Goal: Transaction & Acquisition: Purchase product/service

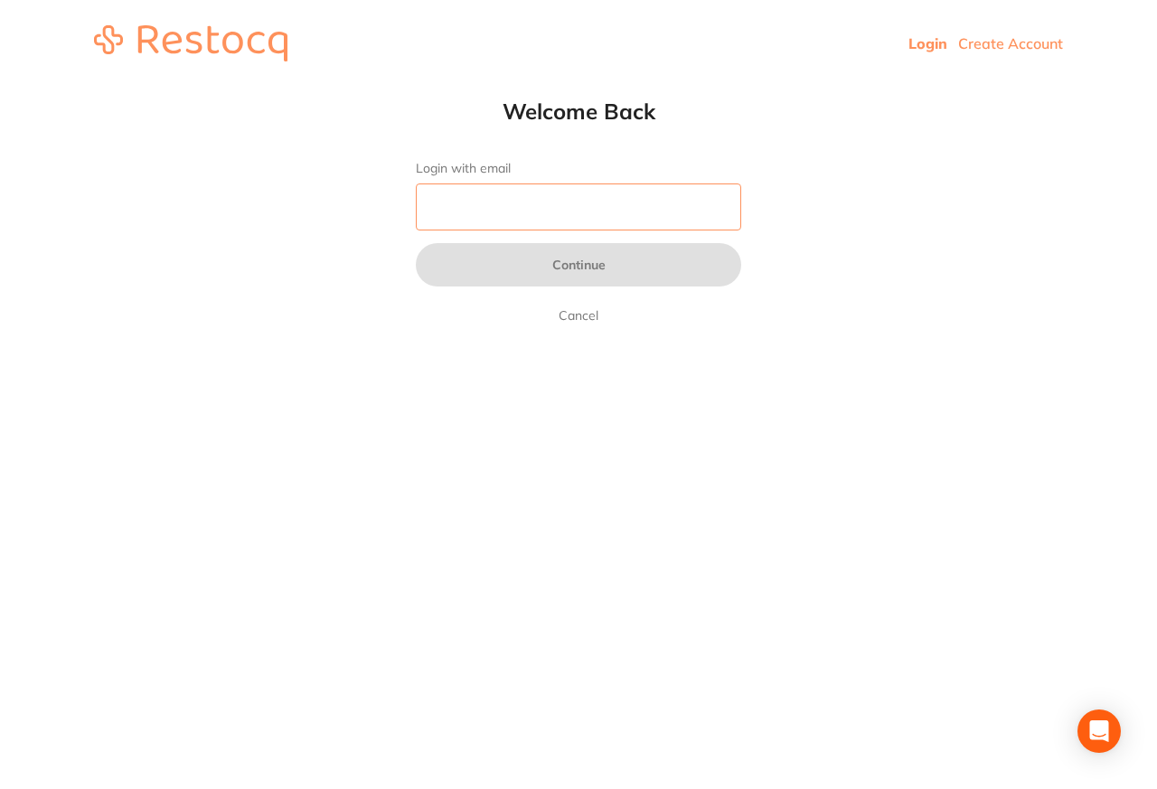
click at [566, 202] on input "Login with email" at bounding box center [578, 206] width 325 height 47
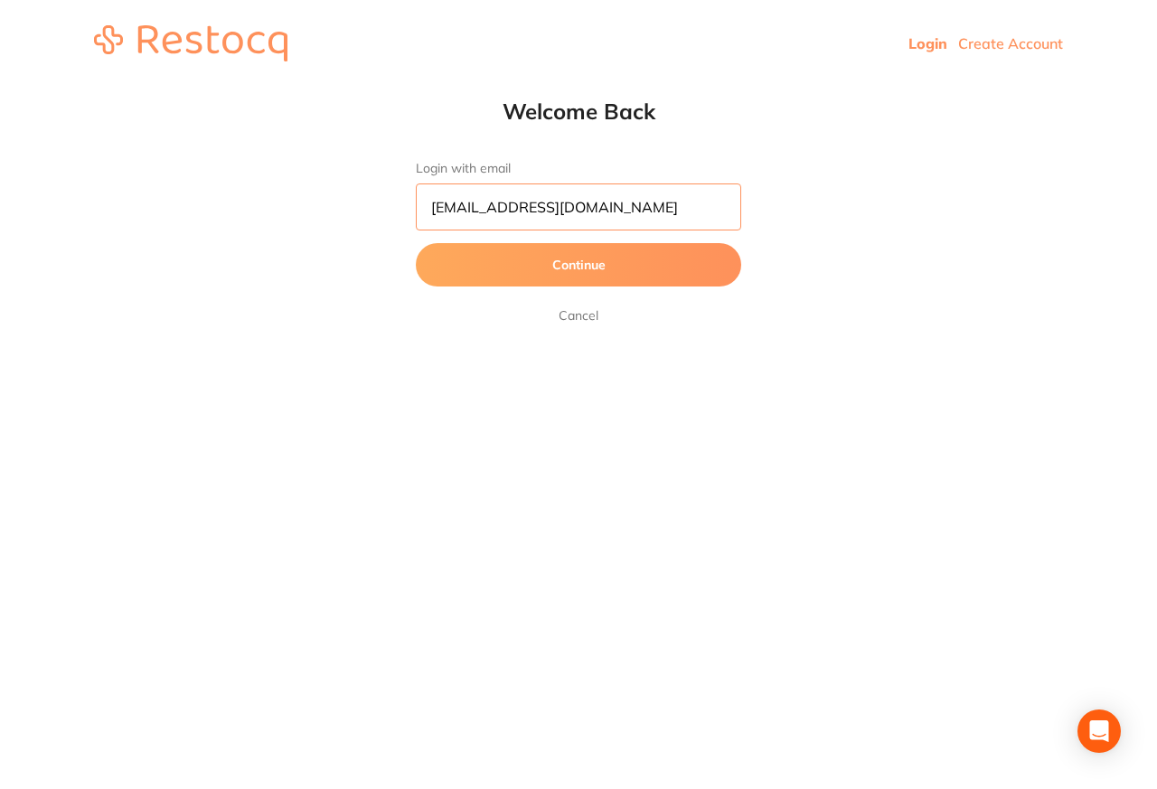
type input "skan3067@gmail.com"
click at [567, 270] on button "Continue" at bounding box center [578, 264] width 325 height 43
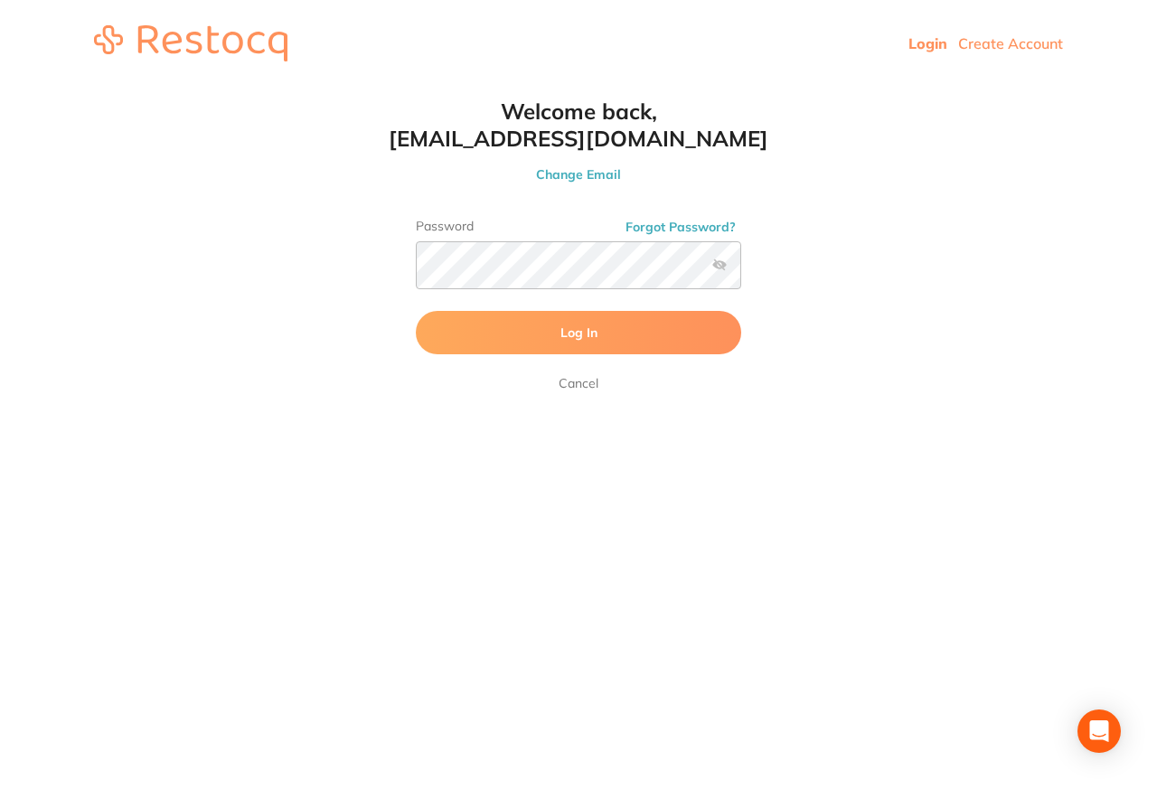
click at [531, 333] on button "Log In" at bounding box center [578, 332] width 325 height 43
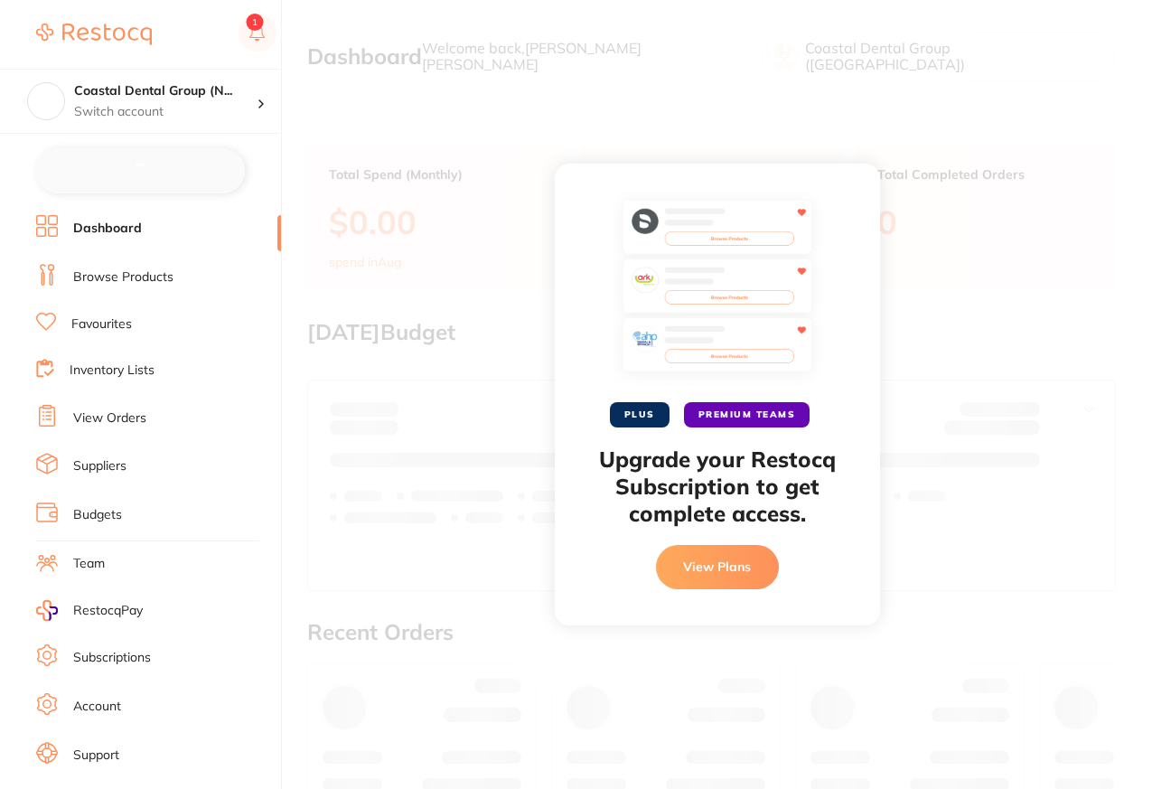
checkbox input "false"
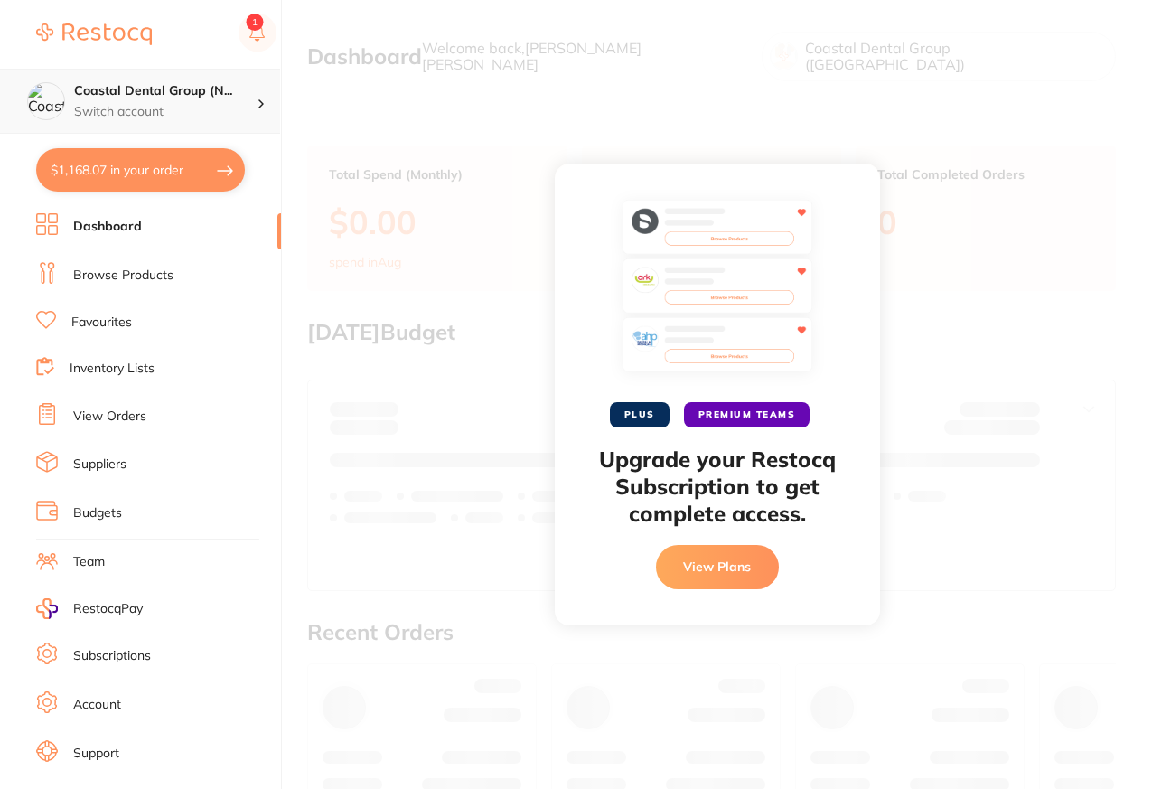
click at [218, 96] on h4 "Coastal Dental Group (N..." at bounding box center [165, 91] width 183 height 18
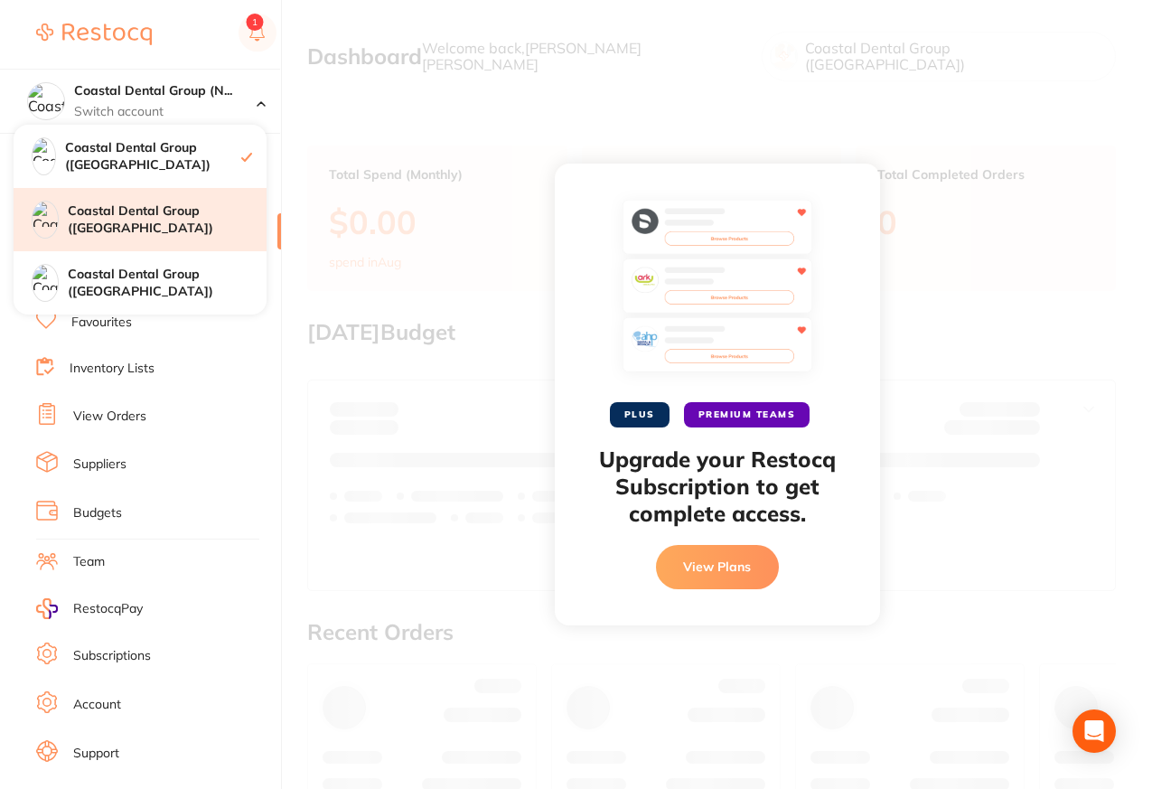
click at [190, 215] on h4 "Coastal Dental Group ([GEOGRAPHIC_DATA])" at bounding box center [167, 219] width 199 height 35
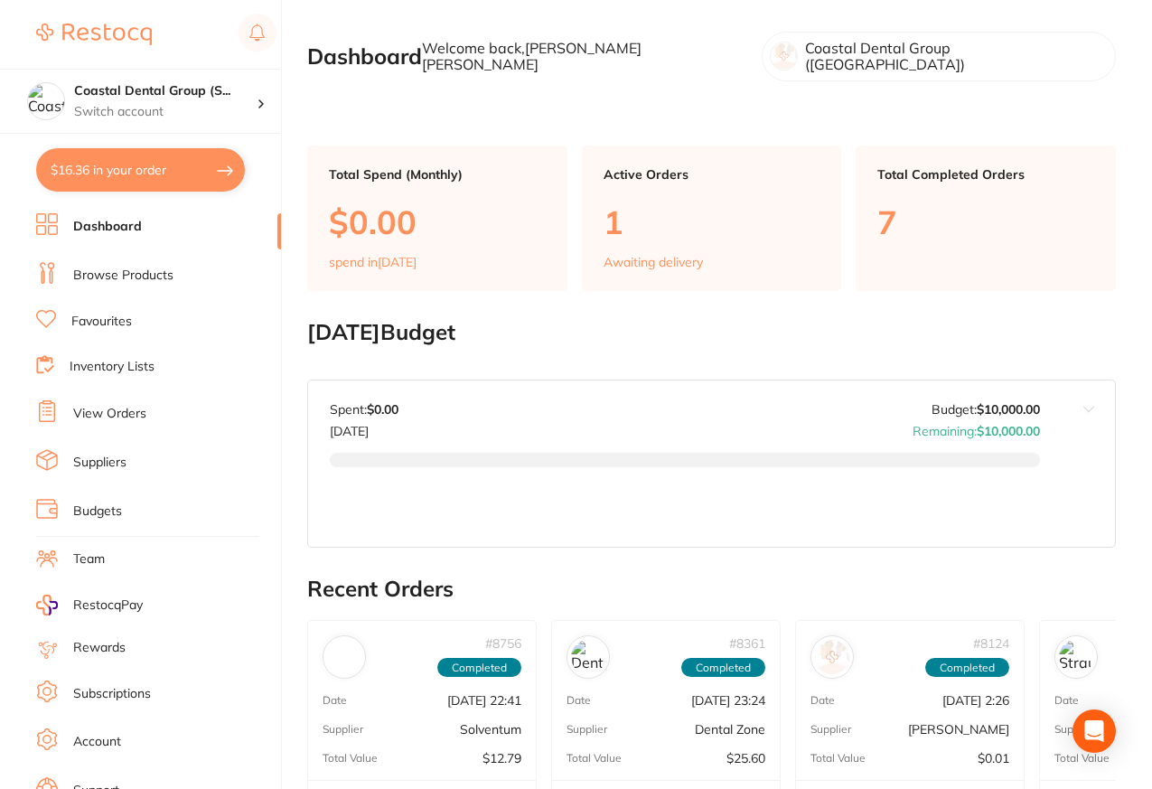
click at [119, 271] on link "Browse Products" at bounding box center [123, 276] width 100 height 18
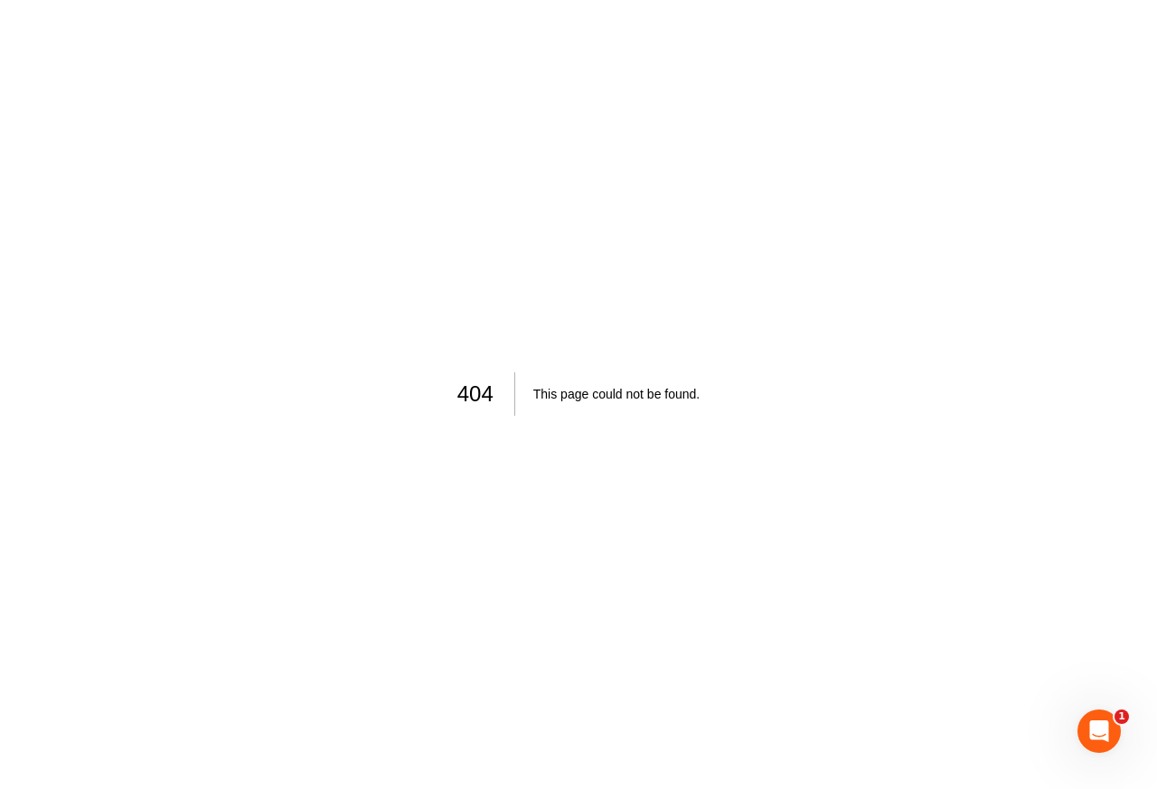
click at [104, 280] on div "404 This page could not be found ." at bounding box center [578, 394] width 1157 height 789
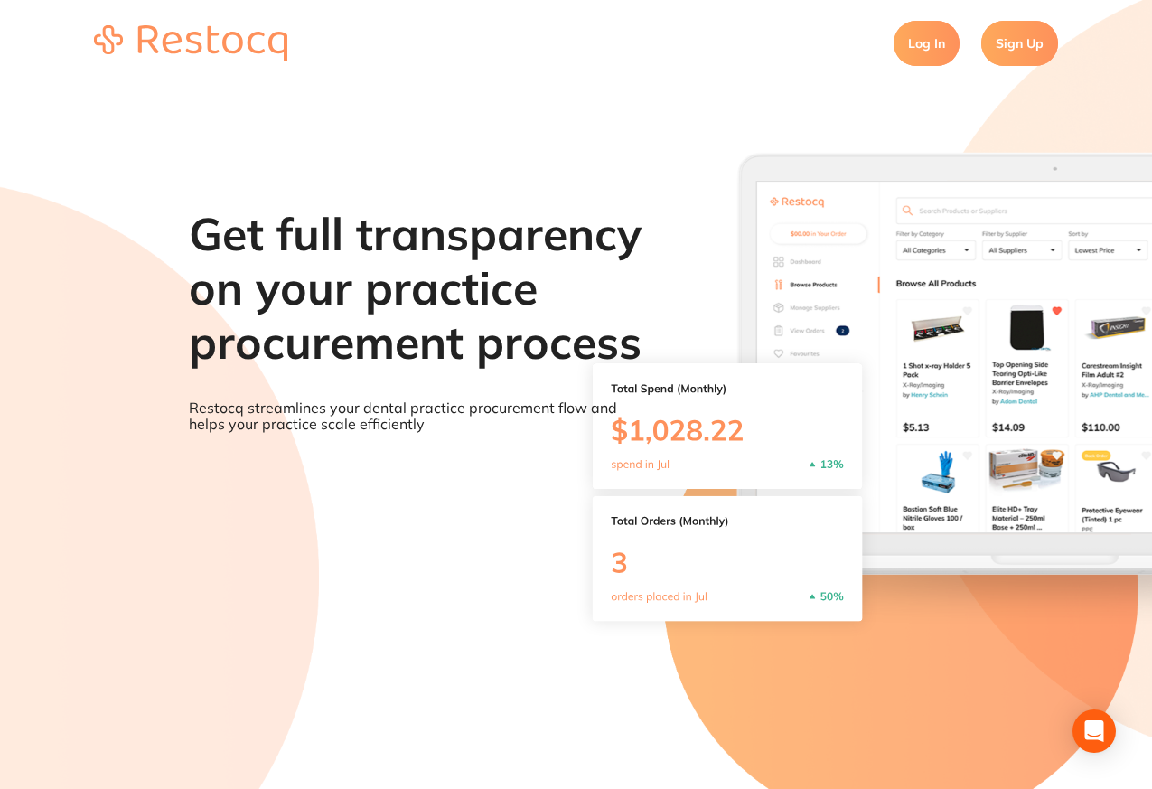
click at [115, 280] on section "Get full transparency on your practice procurement process Restocq streamlines …" at bounding box center [576, 481] width 1152 height 789
click at [923, 45] on link "Log In" at bounding box center [927, 43] width 66 height 45
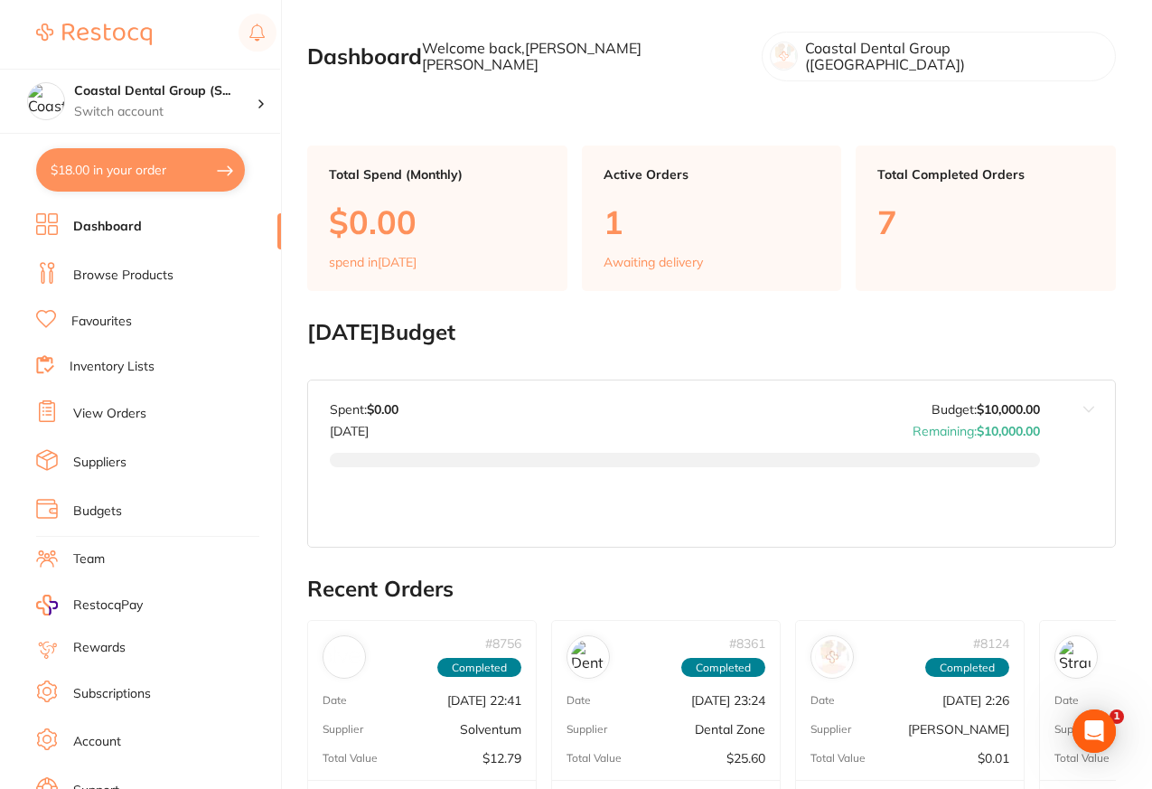
click at [106, 279] on link "Browse Products" at bounding box center [123, 276] width 100 height 18
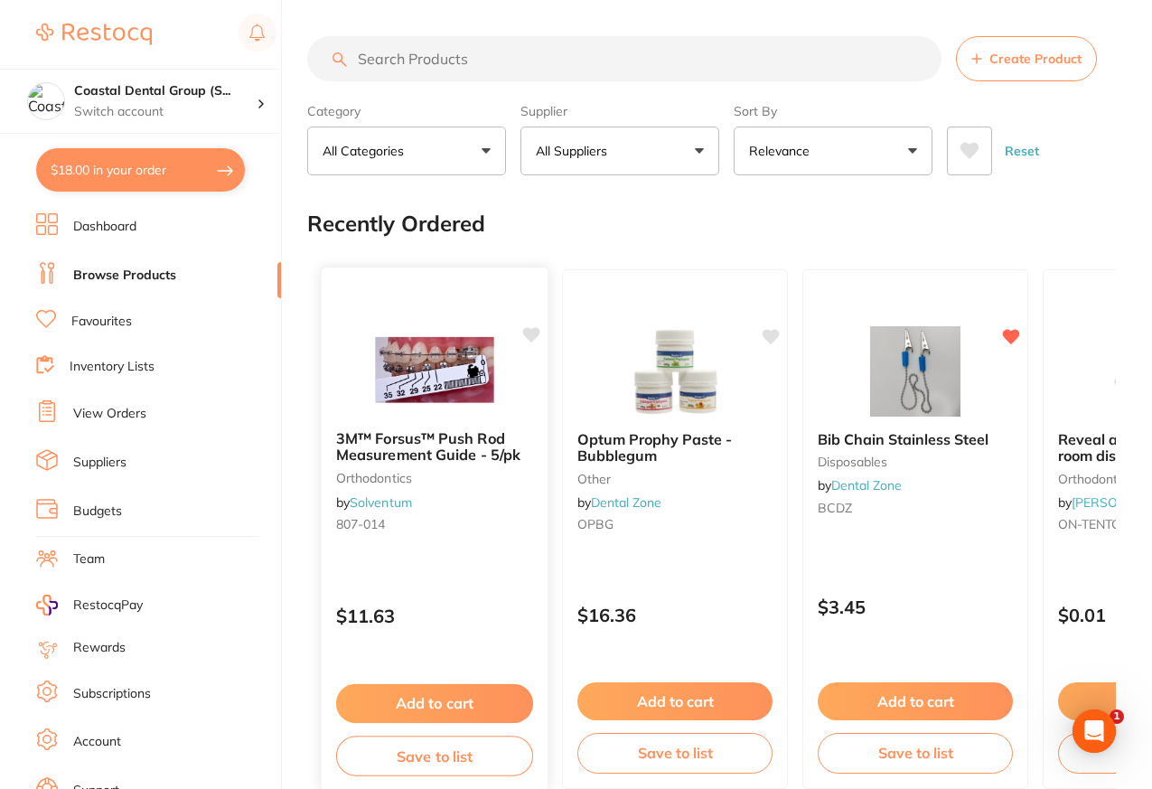
click at [395, 319] on div "3M™ Forsus™ Push Rod Measurement Guide - 5/pk orthodontics by Solventum 807-014…" at bounding box center [435, 529] width 229 height 525
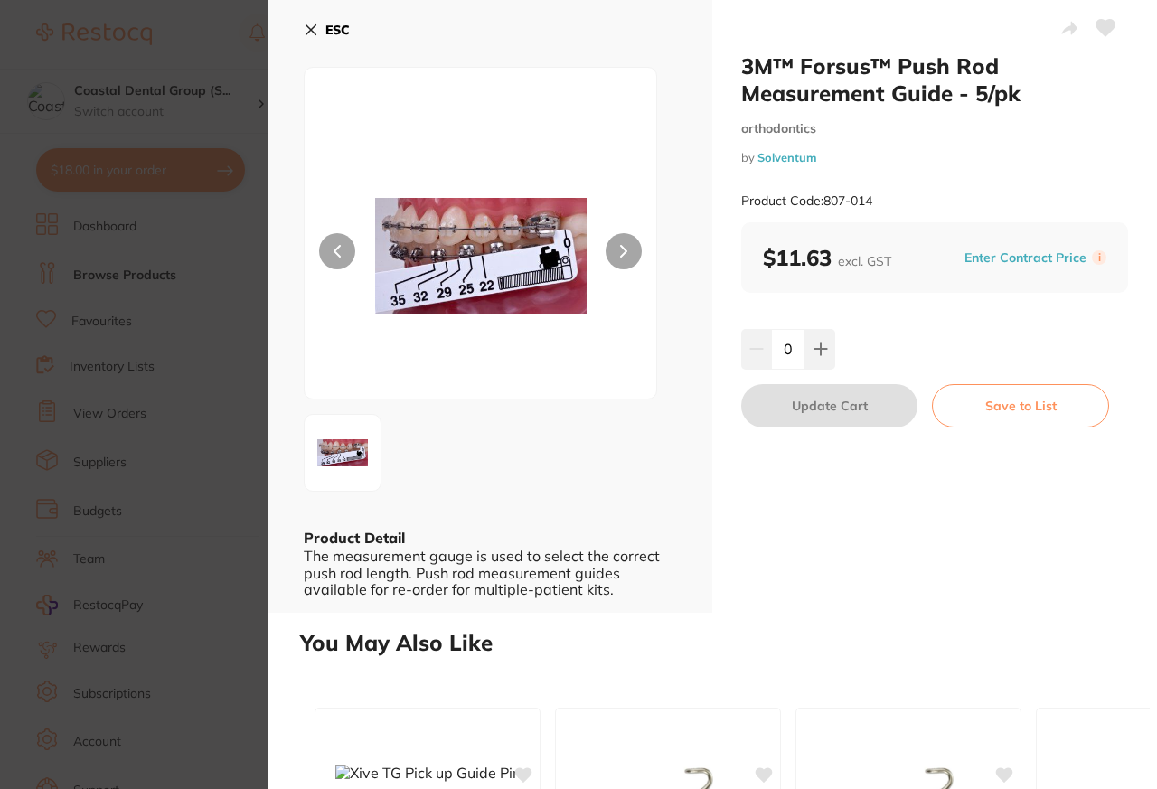
click at [418, 351] on img at bounding box center [480, 256] width 211 height 286
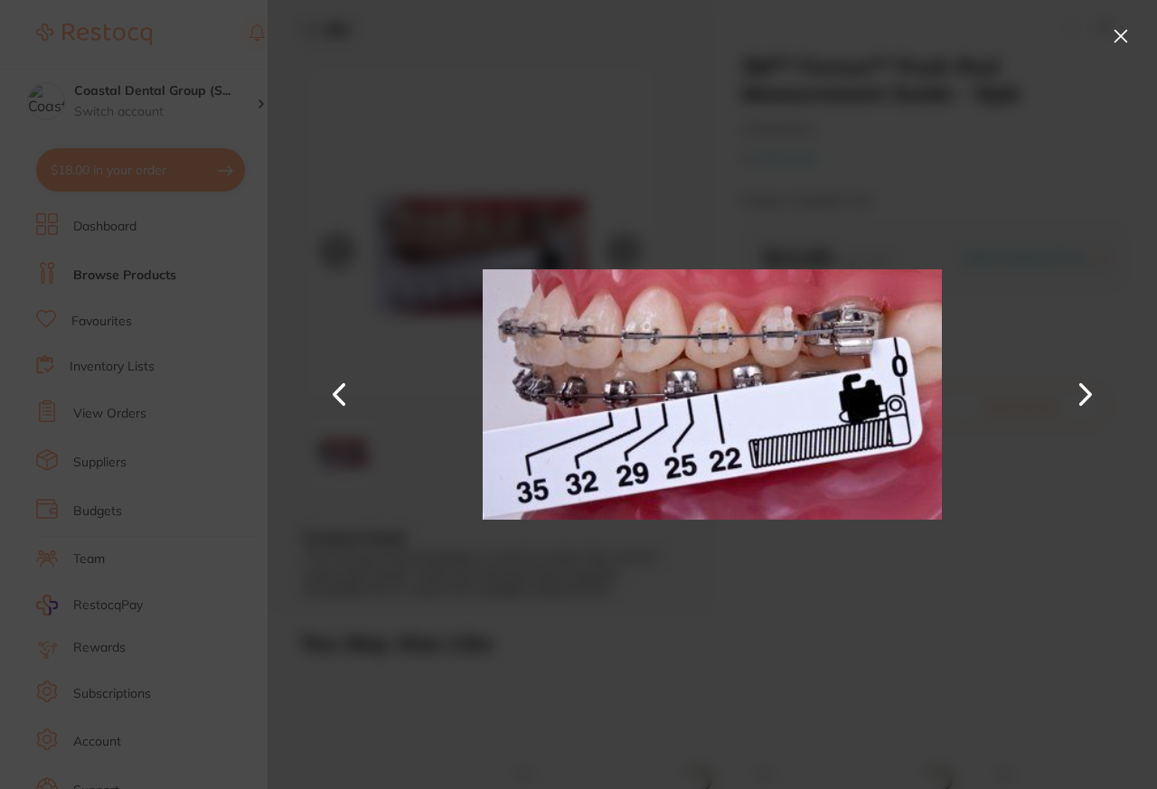
click at [653, 132] on img at bounding box center [712, 394] width 459 height 789
click at [1122, 41] on button at bounding box center [1120, 36] width 29 height 29
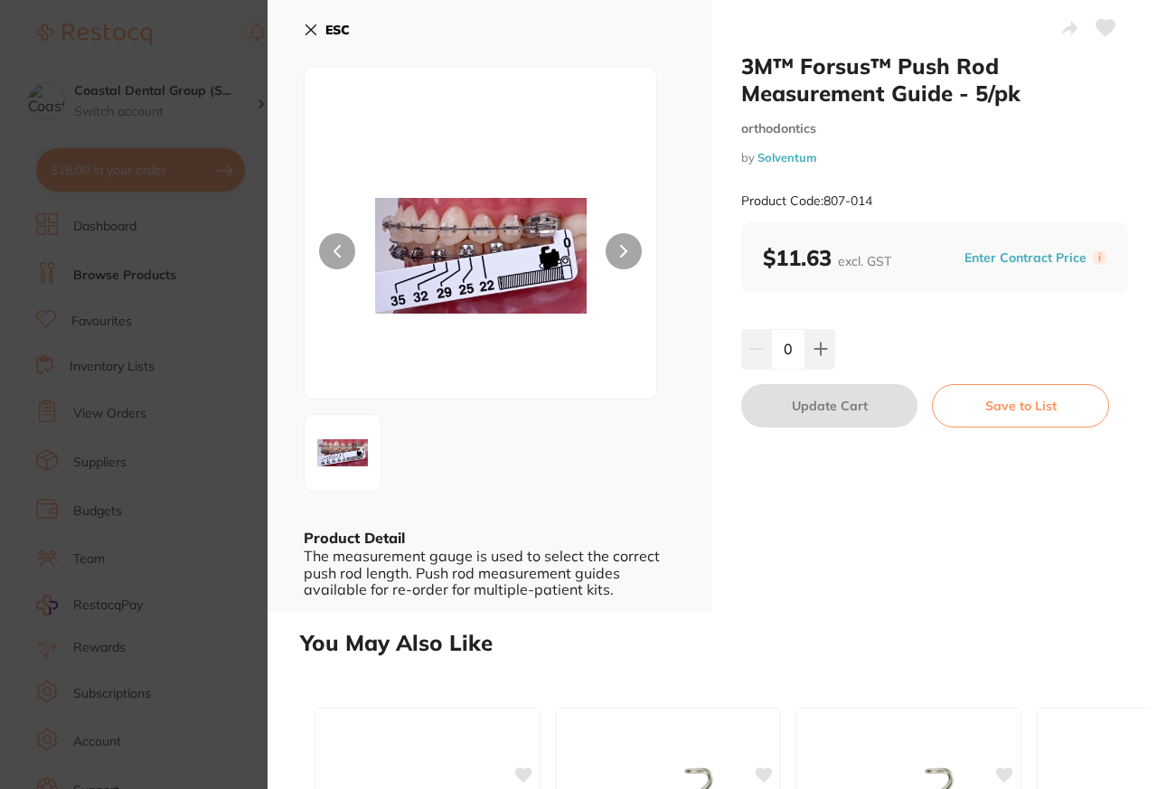
click at [1122, 35] on button at bounding box center [1105, 29] width 45 height 45
drag, startPoint x: 125, startPoint y: 46, endPoint x: 190, endPoint y: 16, distance: 71.6
click at [125, 46] on section "3M™ Forsus™ Push Rod Measurement Guide - 5/pk orthodontics by Solventum Product…" at bounding box center [578, 394] width 1157 height 789
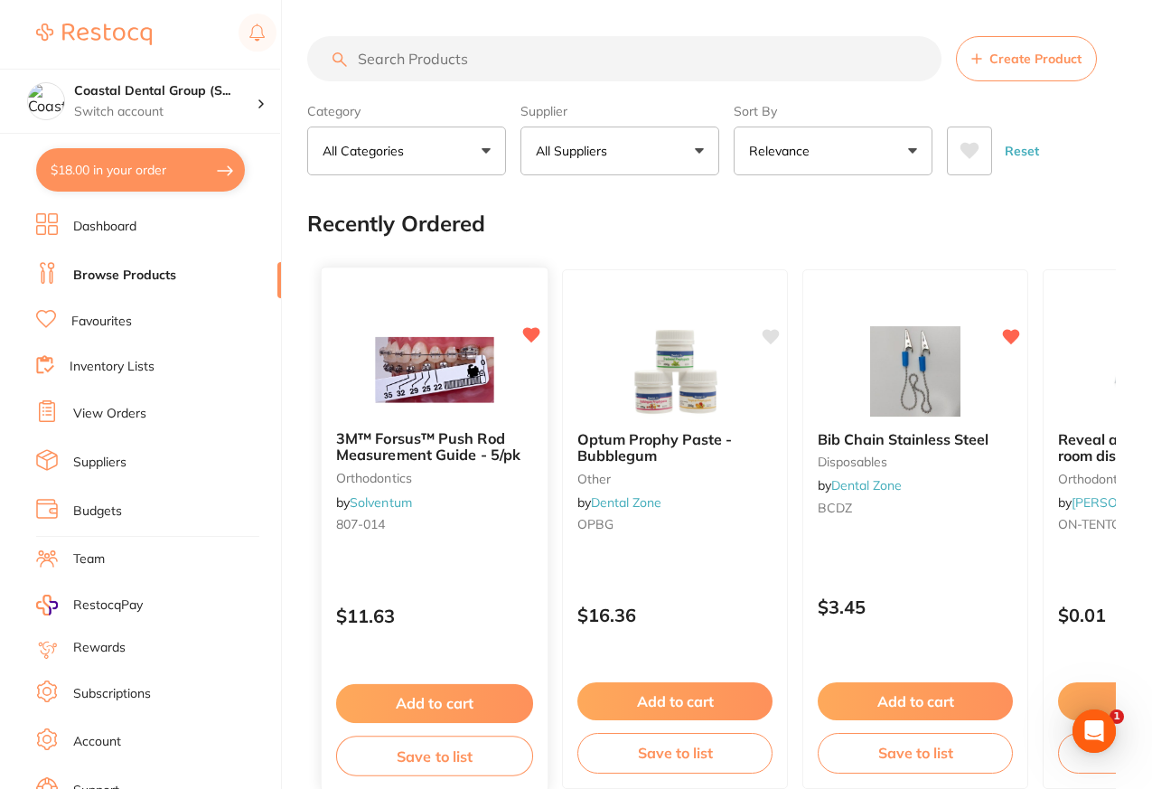
click at [449, 444] on b "3M™ Forsus™ Push Rod Measurement Guide - 5/pk" at bounding box center [434, 446] width 197 height 33
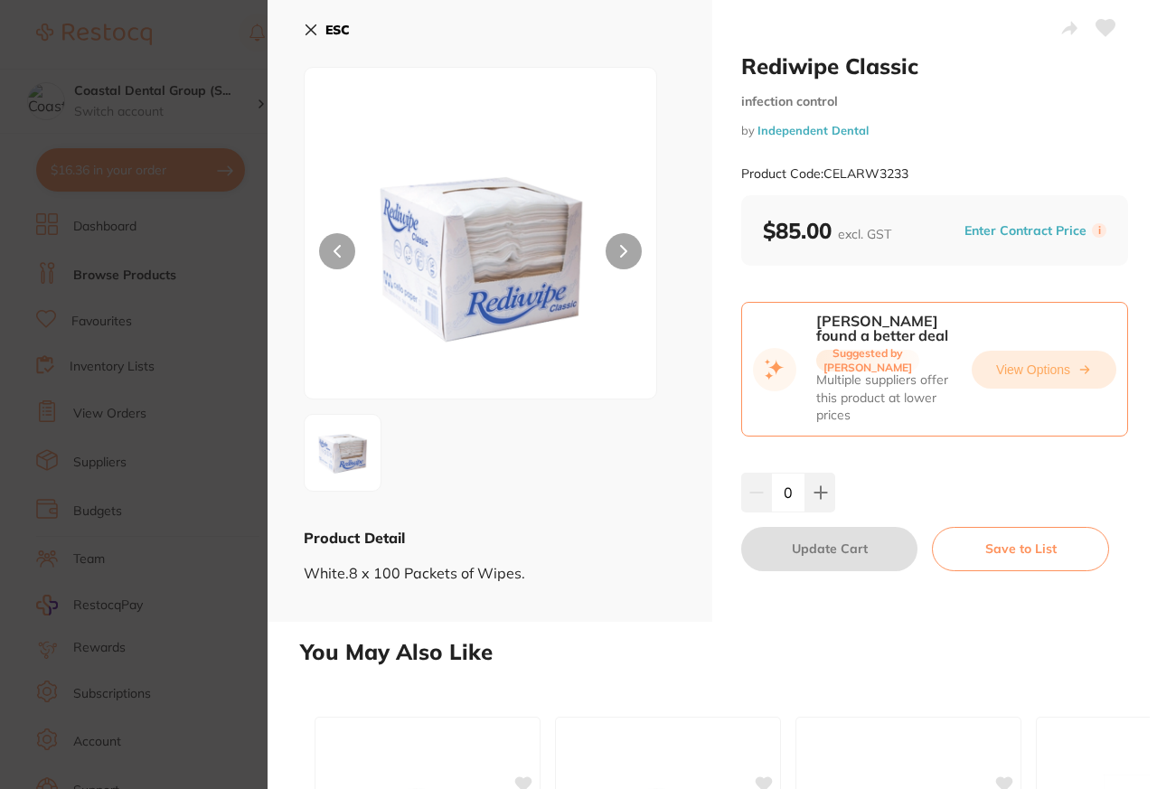
click at [1000, 367] on button "View Options" at bounding box center [1044, 370] width 145 height 38
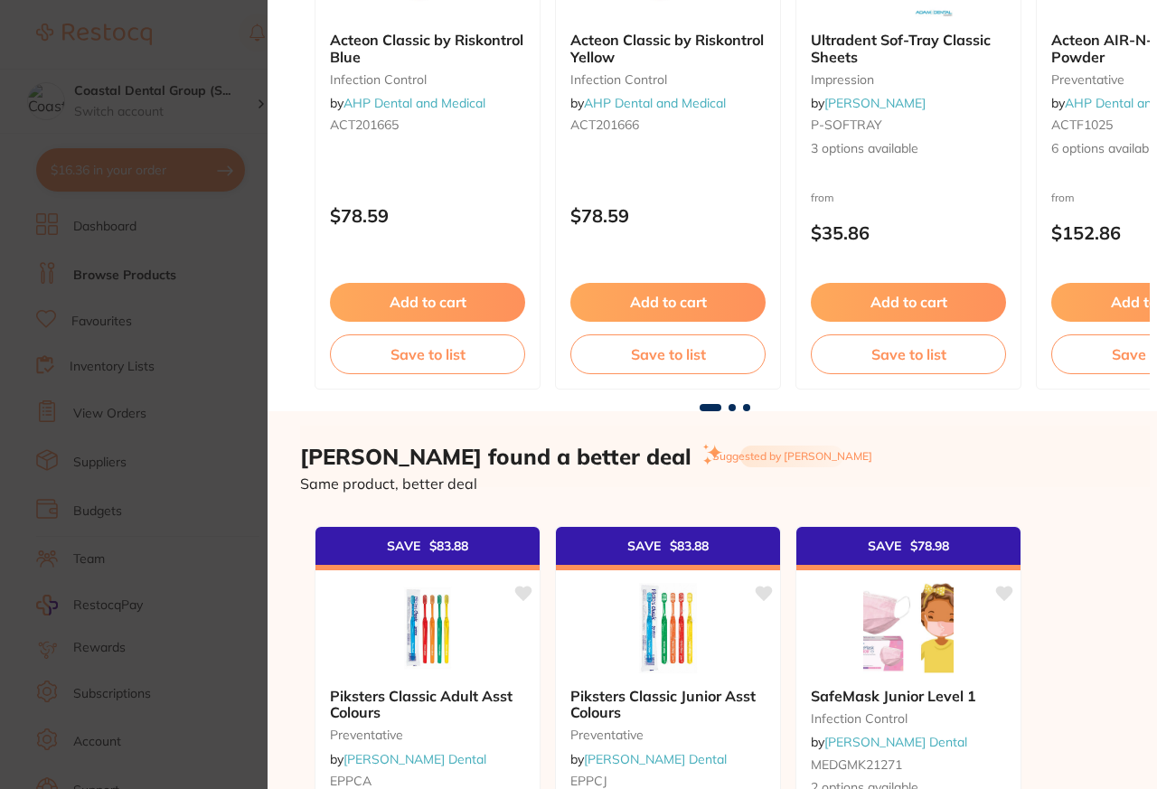
scroll to position [1085, 0]
